Goal: Check status: Check status

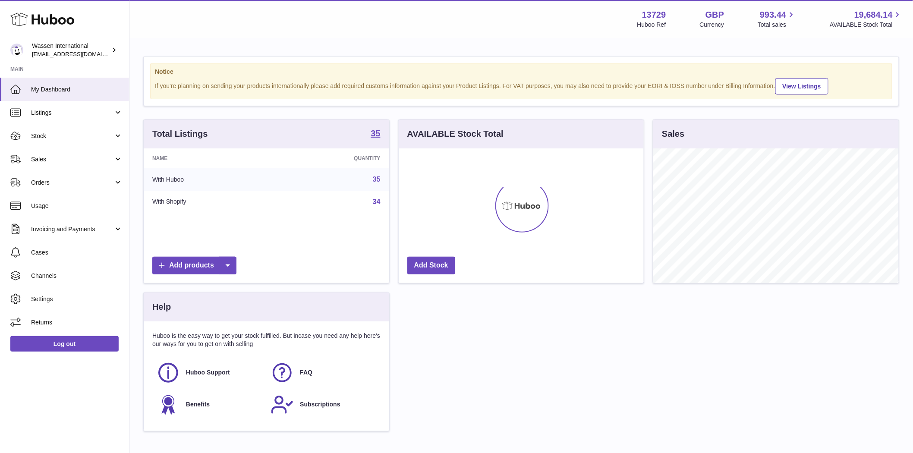
scroll to position [431239, 431129]
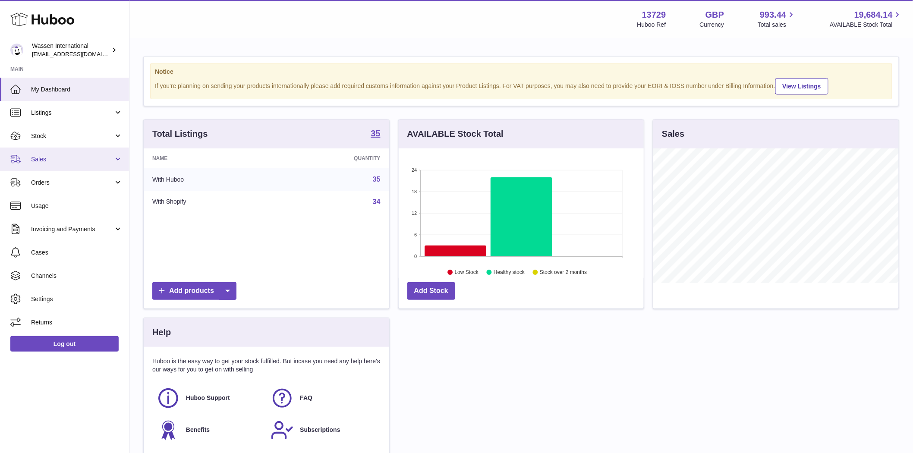
click at [59, 153] on link "Sales" at bounding box center [64, 159] width 129 height 23
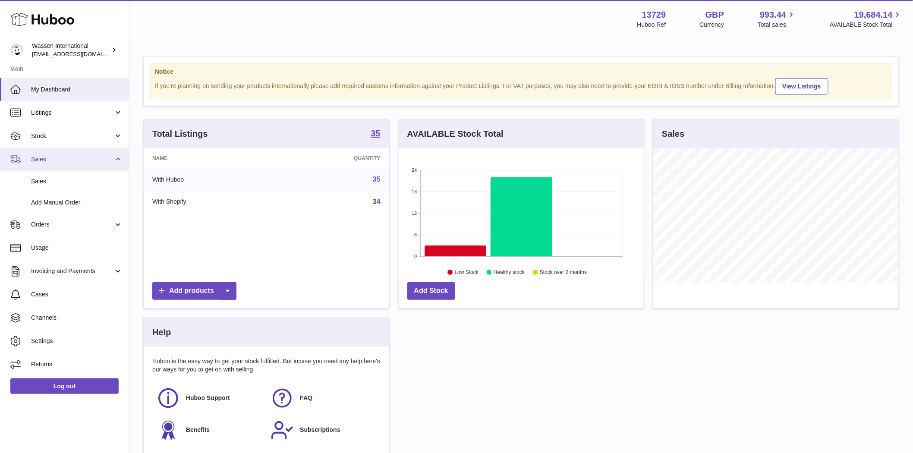
click at [62, 160] on span "Sales" at bounding box center [72, 159] width 82 height 8
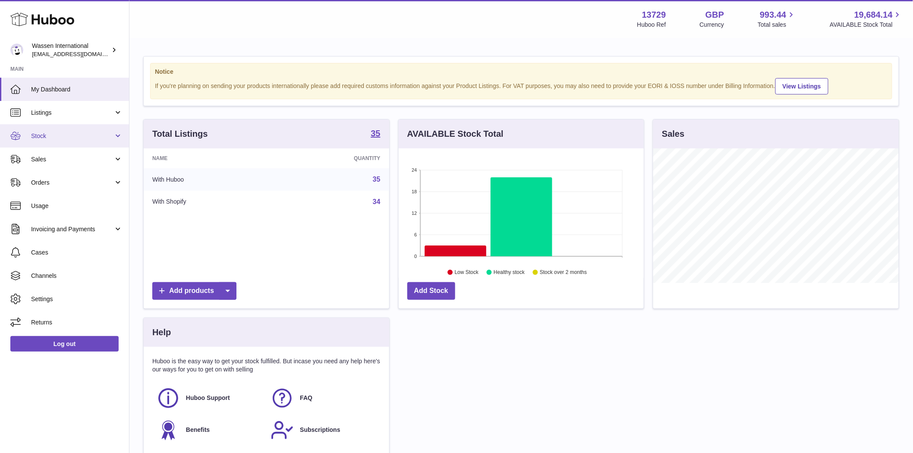
click at [66, 138] on span "Stock" at bounding box center [72, 136] width 82 height 8
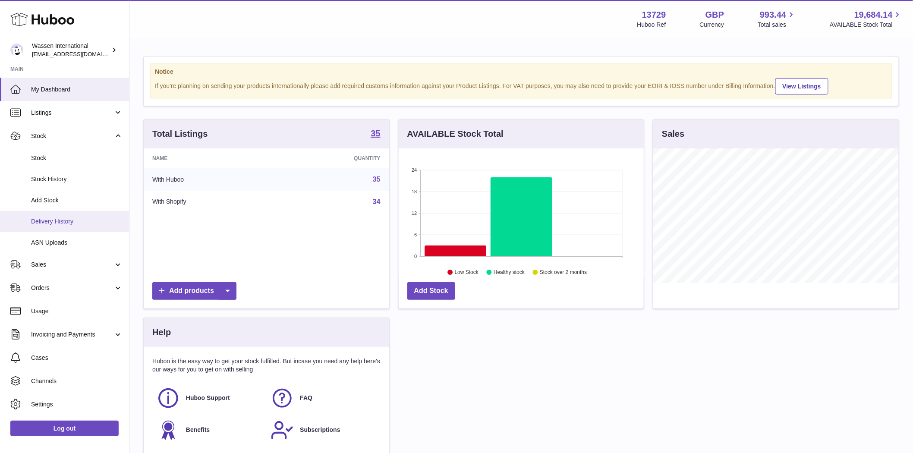
click at [66, 223] on span "Delivery History" at bounding box center [76, 221] width 91 height 8
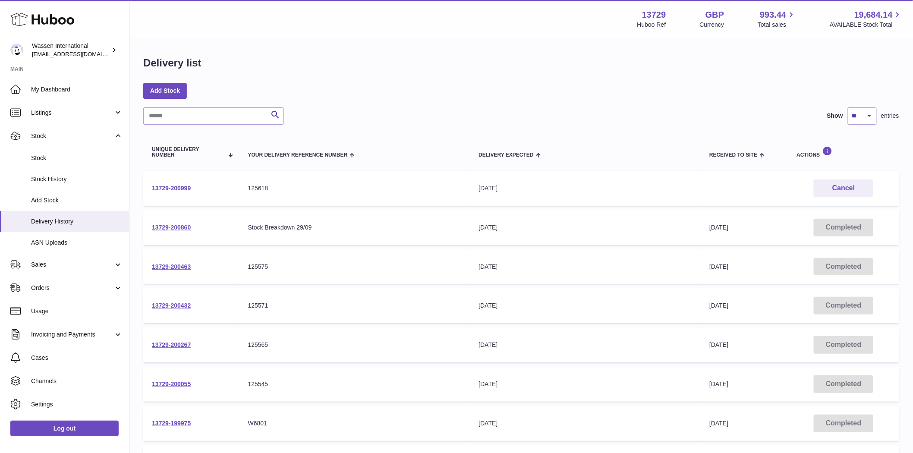
click at [165, 188] on link "13729-200999" at bounding box center [171, 188] width 39 height 7
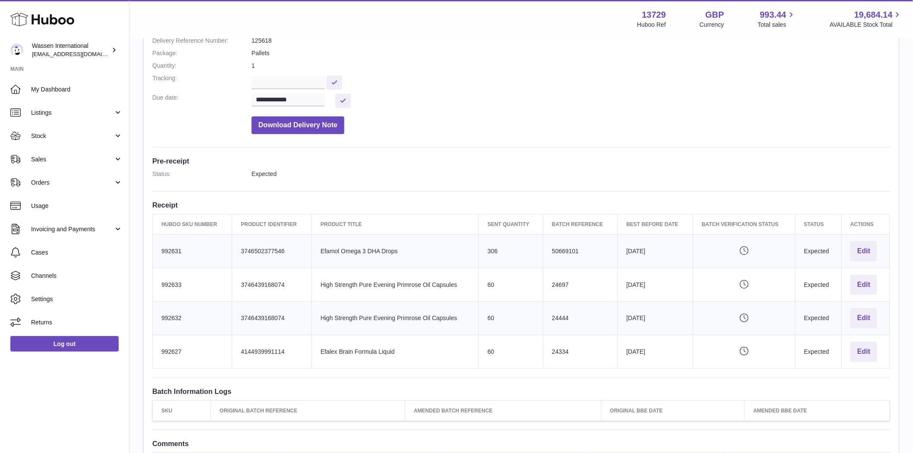
scroll to position [144, 0]
